Goal: Task Accomplishment & Management: Manage account settings

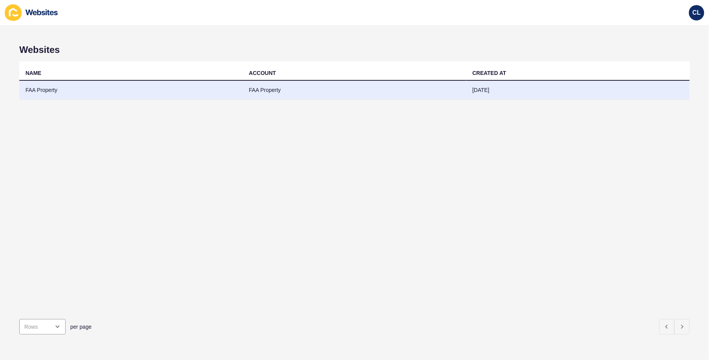
click at [172, 91] on td "FAA Property" at bounding box center [131, 90] width 224 height 19
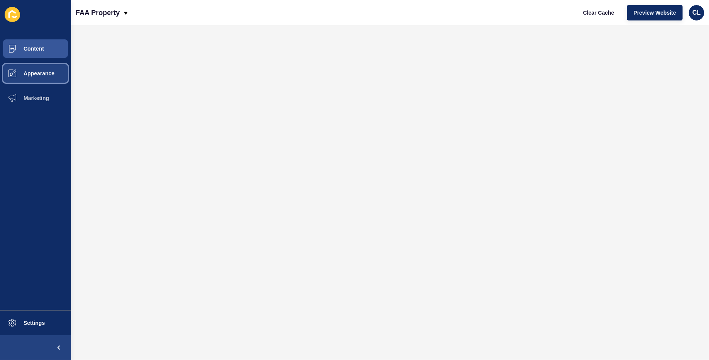
click at [37, 74] on span "Appearance" at bounding box center [27, 73] width 56 height 6
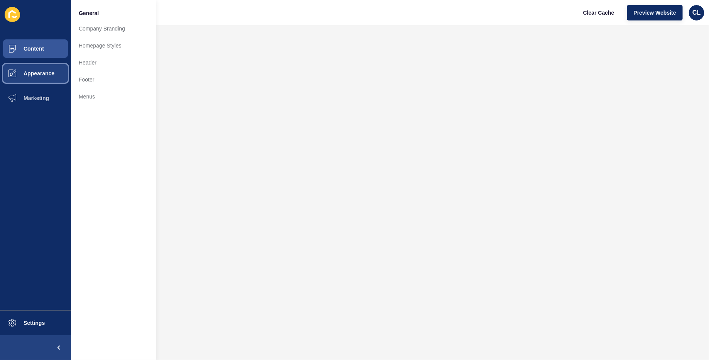
click at [45, 62] on button "Appearance" at bounding box center [35, 73] width 71 height 25
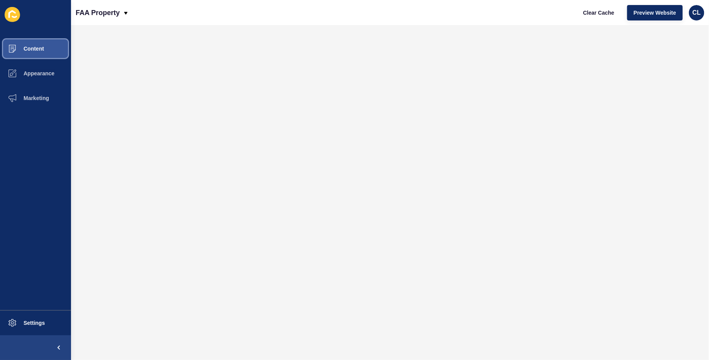
click at [48, 53] on button "Content" at bounding box center [35, 48] width 71 height 25
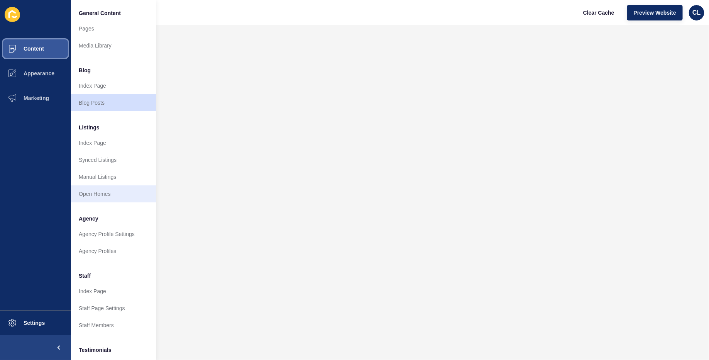
scroll to position [92, 0]
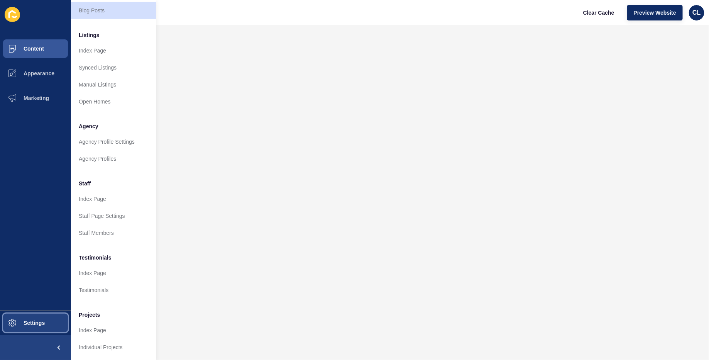
click at [48, 320] on button "Settings" at bounding box center [35, 322] width 71 height 25
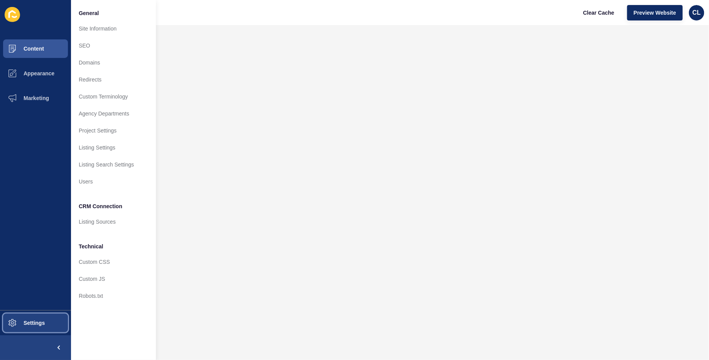
scroll to position [0, 0]
click at [42, 81] on button "Appearance" at bounding box center [35, 73] width 71 height 25
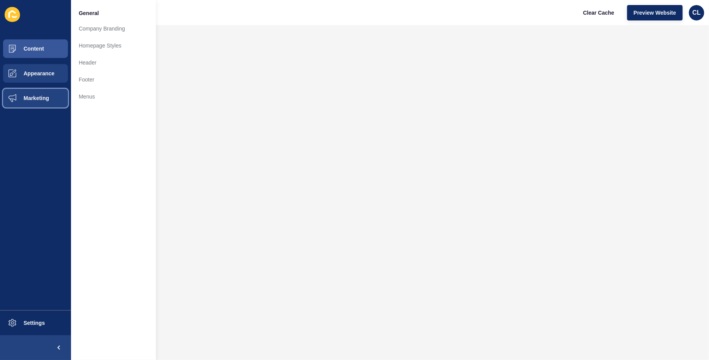
click at [39, 98] on span "Marketing" at bounding box center [24, 98] width 50 height 6
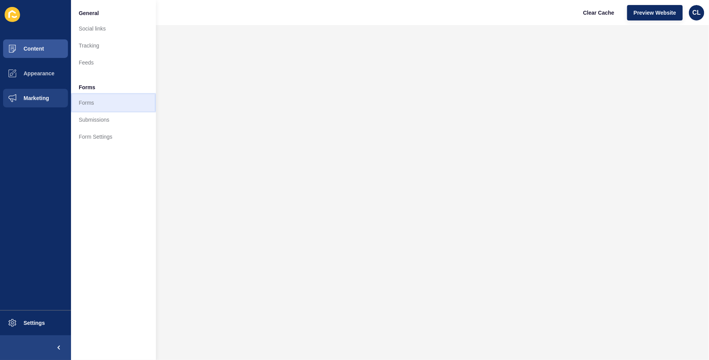
click at [78, 104] on link "Forms" at bounding box center [113, 102] width 85 height 17
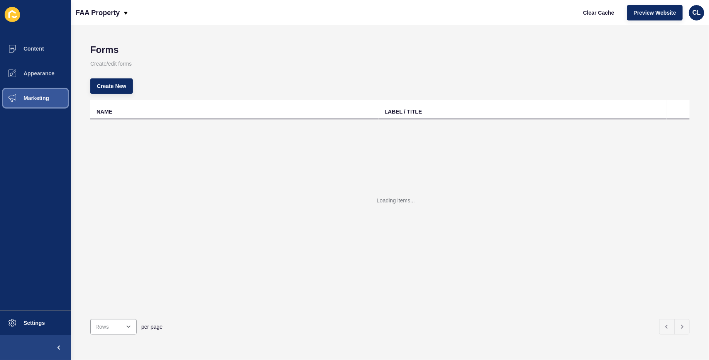
click at [34, 101] on button "Marketing" at bounding box center [35, 98] width 71 height 25
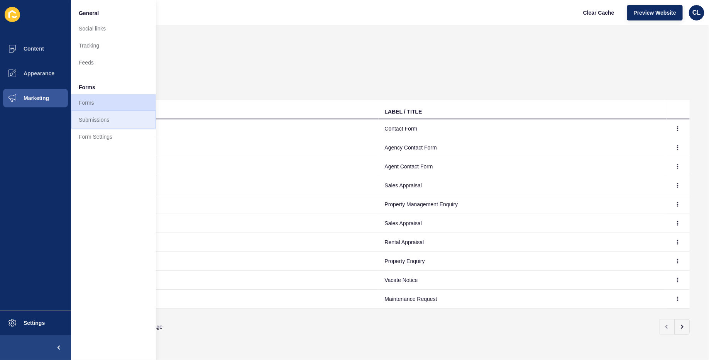
click at [106, 124] on link "Submissions" at bounding box center [113, 119] width 85 height 17
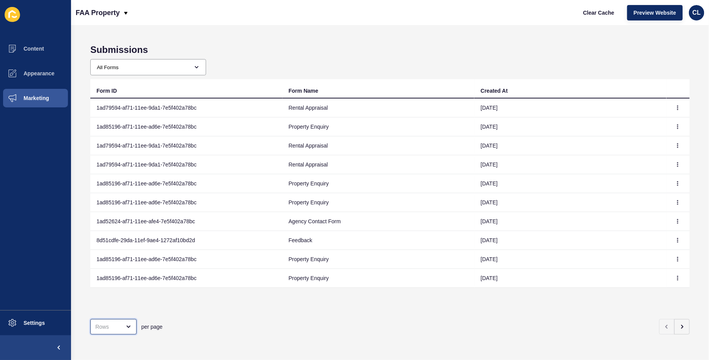
click at [116, 332] on div "open menu" at bounding box center [113, 326] width 46 height 15
click at [118, 310] on div "100 Rows" at bounding box center [116, 308] width 38 height 8
type input "100 Rows"
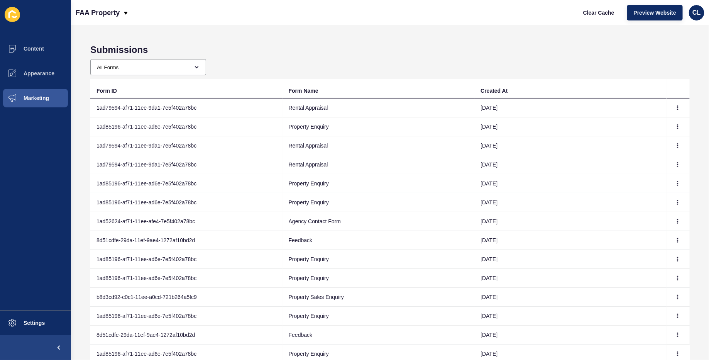
click at [300, 237] on td "Feedback" at bounding box center [379, 240] width 192 height 19
click at [313, 106] on td "Rental Appraisal" at bounding box center [379, 107] width 192 height 19
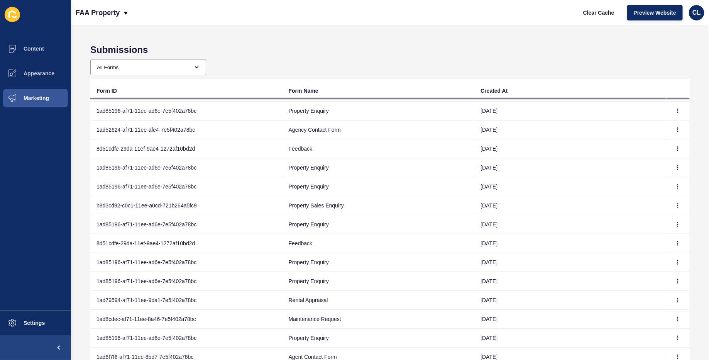
scroll to position [92, 0]
click at [155, 293] on td "1ad79594-af71-11ee-9da1-7e5f402a78bc" at bounding box center [186, 299] width 192 height 19
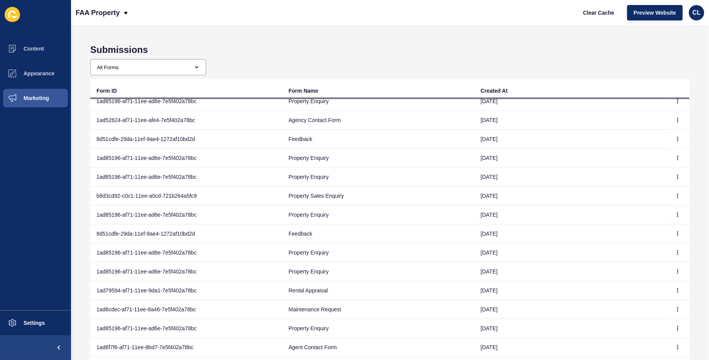
scroll to position [102, 0]
click at [677, 232] on icon "button" at bounding box center [678, 233] width 5 height 5
click at [656, 247] on link "View" at bounding box center [657, 246] width 54 height 17
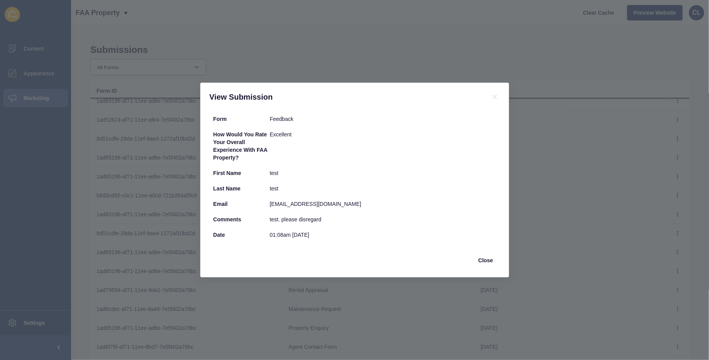
click at [348, 66] on div "View Submission Form Feedback How would you rate your overall experience with F…" at bounding box center [354, 180] width 709 height 360
click at [484, 265] on button "Close" at bounding box center [486, 260] width 28 height 15
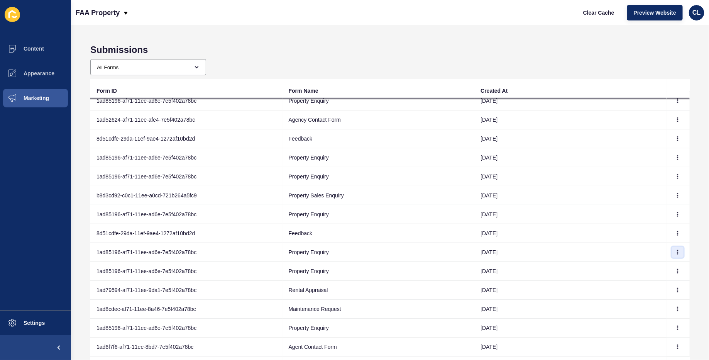
click at [680, 250] on icon "button" at bounding box center [678, 252] width 5 height 5
click at [661, 269] on link "View" at bounding box center [657, 264] width 54 height 17
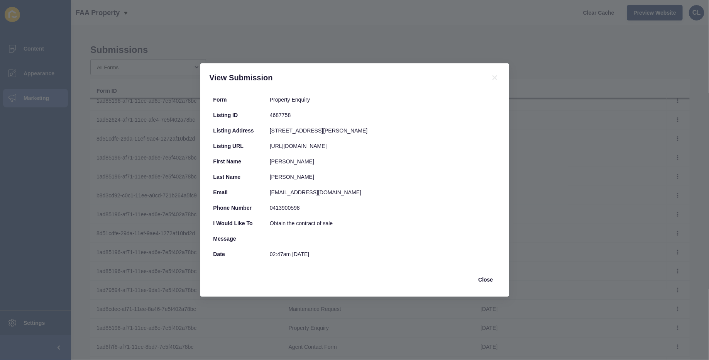
click at [625, 271] on div "View Submission Form Property Enquiry Listing ID 4687758 Listing Address [STREE…" at bounding box center [354, 180] width 709 height 360
click at [482, 283] on span "Close" at bounding box center [485, 280] width 15 height 8
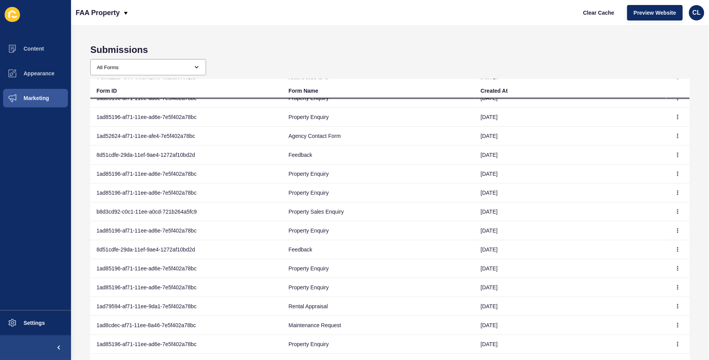
scroll to position [86, 0]
drag, startPoint x: 287, startPoint y: 209, endPoint x: 363, endPoint y: 209, distance: 76.1
click at [363, 209] on td "Property Sales Enquiry" at bounding box center [379, 211] width 192 height 19
copy td "Property Sales Enquiry"
drag, startPoint x: 288, startPoint y: 264, endPoint x: 348, endPoint y: 271, distance: 60.3
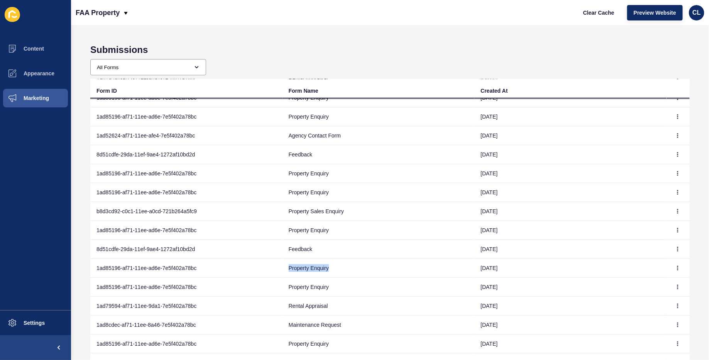
click at [348, 271] on td "Property Enquiry" at bounding box center [379, 268] width 192 height 19
drag, startPoint x: 287, startPoint y: 139, endPoint x: 352, endPoint y: 131, distance: 65.4
click at [352, 131] on td "Agency Contact Form" at bounding box center [379, 135] width 192 height 19
drag, startPoint x: 352, startPoint y: 133, endPoint x: 268, endPoint y: 133, distance: 84.2
click at [268, 133] on tr "1ad52624-af71-11ee-afe4-7e5f402a78bc Agency Contact Form [DATE]" at bounding box center [390, 135] width 600 height 19
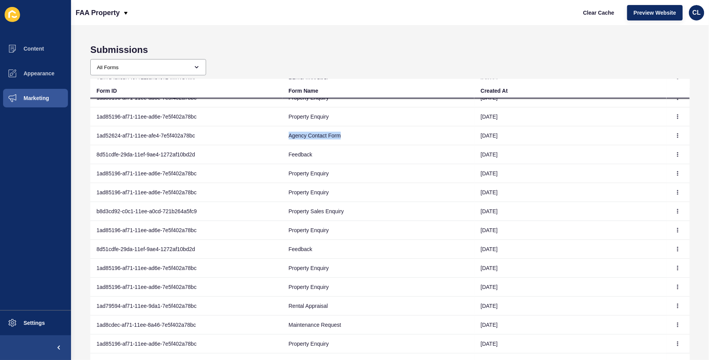
copy tr "Agency Contact Form"
drag, startPoint x: 289, startPoint y: 302, endPoint x: 353, endPoint y: 302, distance: 63.7
click at [353, 302] on td "Rental Appraisal" at bounding box center [379, 306] width 192 height 19
copy td "Rental Appraisal"
